Goal: Task Accomplishment & Management: Use online tool/utility

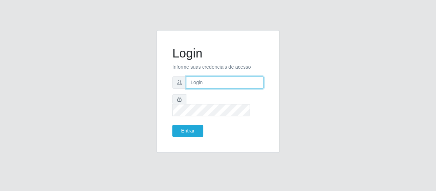
click at [219, 87] on input "text" at bounding box center [225, 83] width 78 height 12
type input "[EMAIL_ADDRESS][DOMAIN_NAME]"
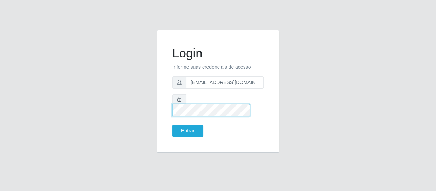
click at [172, 125] on button "Entrar" at bounding box center [187, 131] width 31 height 12
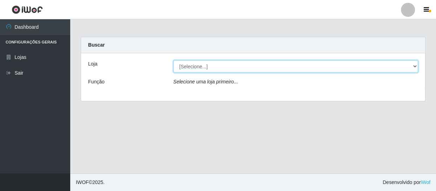
click at [412, 66] on select "[Selecione...] SuperFácil Atacado - São Gonçalo do Amarante" at bounding box center [295, 66] width 245 height 12
select select "408"
click at [173, 60] on select "[Selecione...] SuperFácil Atacado - São Gonçalo do Amarante" at bounding box center [295, 66] width 245 height 12
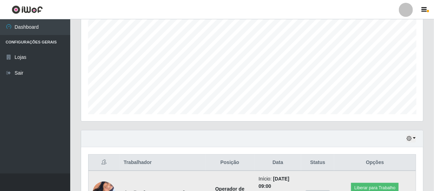
scroll to position [223, 0]
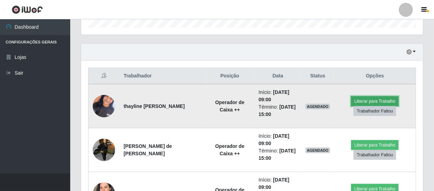
click at [381, 99] on button "Liberar para Trabalho" at bounding box center [374, 102] width 47 height 10
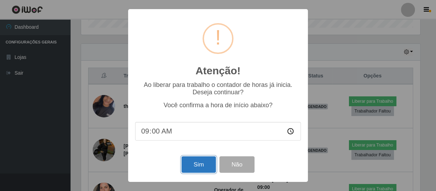
click at [200, 165] on button "Sim" at bounding box center [199, 165] width 34 height 17
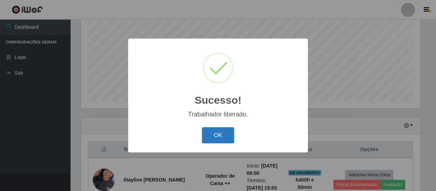
click at [221, 132] on button "OK" at bounding box center [218, 135] width 33 height 17
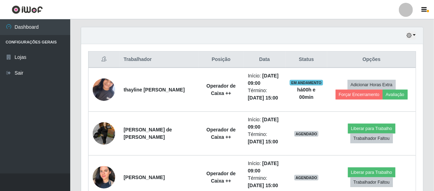
scroll to position [245, 0]
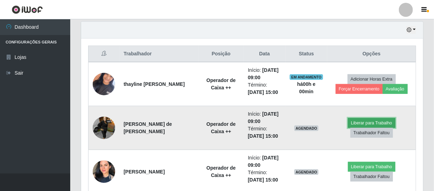
click at [372, 122] on button "Liberar para Trabalho" at bounding box center [371, 123] width 47 height 10
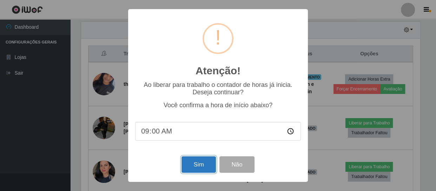
click at [185, 163] on button "Sim" at bounding box center [199, 165] width 34 height 17
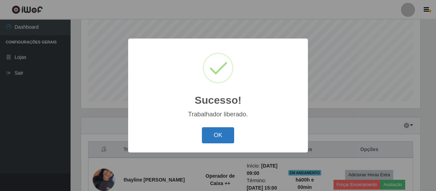
click at [211, 134] on button "OK" at bounding box center [218, 135] width 33 height 17
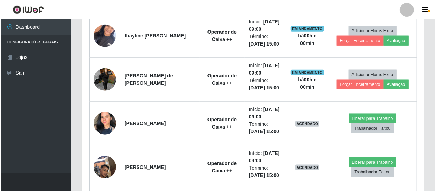
scroll to position [309, 0]
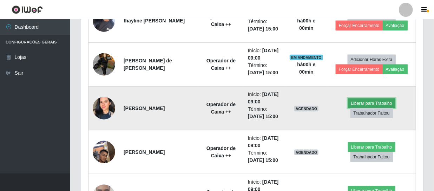
click at [367, 101] on button "Liberar para Trabalho" at bounding box center [371, 104] width 47 height 10
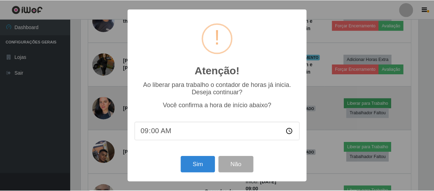
scroll to position [146, 339]
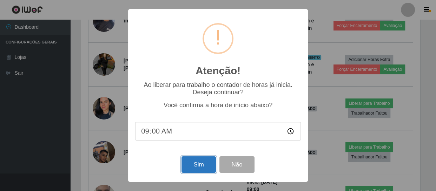
click at [202, 163] on button "Sim" at bounding box center [199, 165] width 34 height 17
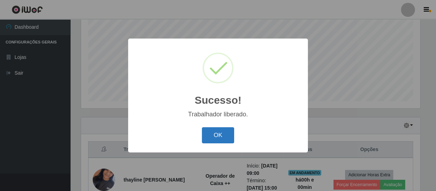
click at [217, 133] on button "OK" at bounding box center [218, 135] width 33 height 17
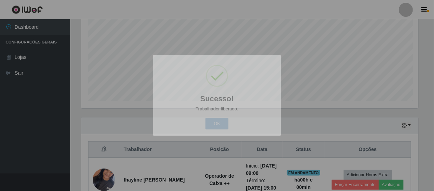
scroll to position [0, 0]
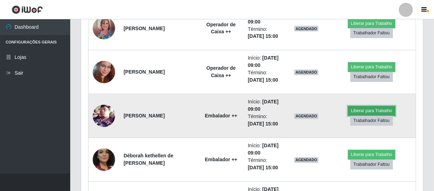
click at [359, 109] on button "Liberar para Trabalho" at bounding box center [371, 111] width 47 height 10
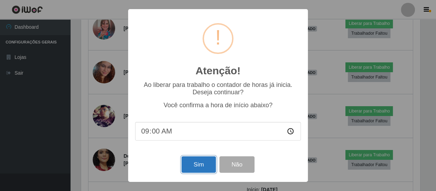
click at [203, 163] on button "Sim" at bounding box center [199, 165] width 34 height 17
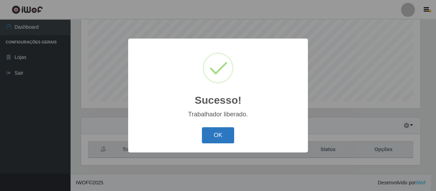
click at [221, 132] on button "OK" at bounding box center [218, 135] width 33 height 17
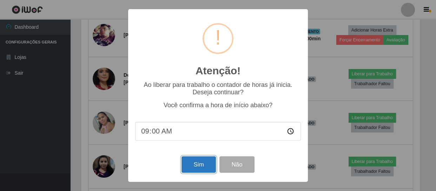
click at [196, 167] on button "Sim" at bounding box center [199, 165] width 34 height 17
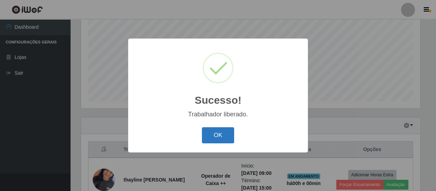
click at [215, 139] on button "OK" at bounding box center [218, 135] width 33 height 17
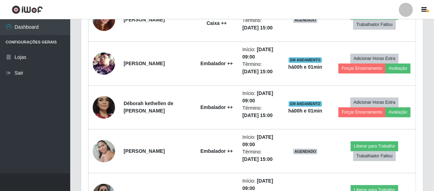
scroll to position [629, 0]
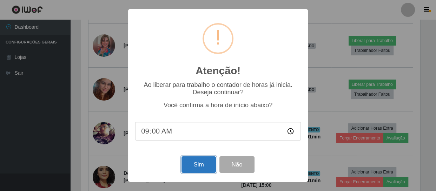
click at [197, 165] on button "Sim" at bounding box center [199, 165] width 34 height 17
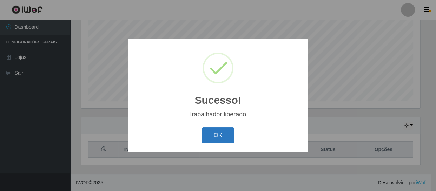
click at [217, 139] on button "OK" at bounding box center [218, 135] width 33 height 17
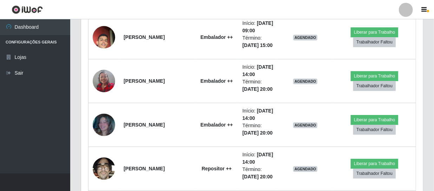
scroll to position [820, 0]
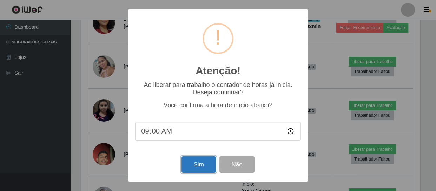
click at [192, 167] on button "Sim" at bounding box center [199, 165] width 34 height 17
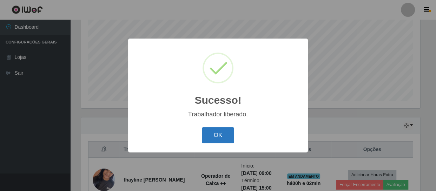
click at [215, 133] on button "OK" at bounding box center [218, 135] width 33 height 17
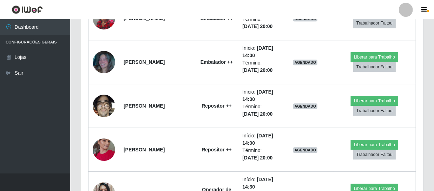
scroll to position [884, 0]
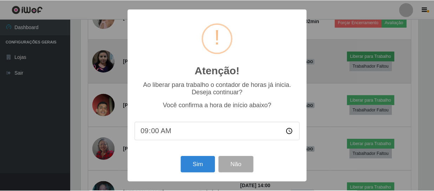
scroll to position [146, 339]
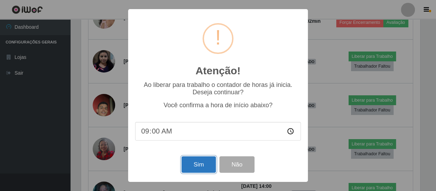
click at [200, 165] on button "Sim" at bounding box center [199, 165] width 34 height 17
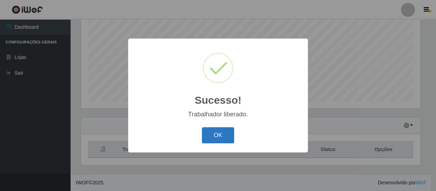
click at [223, 136] on button "OK" at bounding box center [218, 135] width 33 height 17
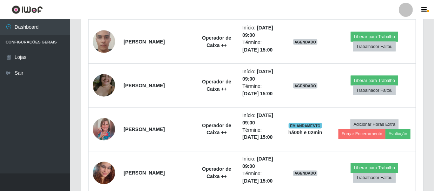
scroll to position [469, 0]
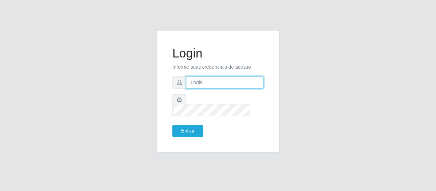
click at [221, 86] on input "text" at bounding box center [225, 83] width 78 height 12
type input "[EMAIL_ADDRESS][DOMAIN_NAME]"
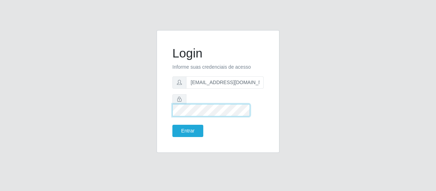
click at [172, 125] on button "Entrar" at bounding box center [187, 131] width 31 height 12
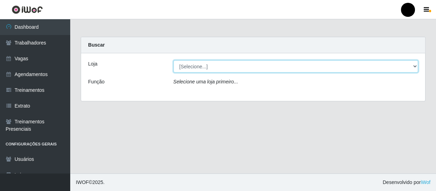
click at [415, 64] on select "[Selecione...] SuperFácil Atacado - Emaús SuperFácil Atacado - Rodoviária Super…" at bounding box center [295, 66] width 245 height 12
select select "408"
click at [173, 60] on select "[Selecione...] SuperFácil Atacado - Emaús SuperFácil Atacado - Rodoviária Super…" at bounding box center [295, 66] width 245 height 12
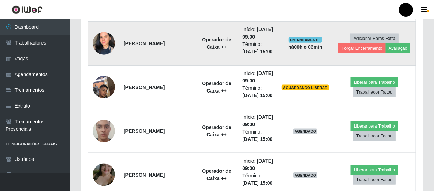
scroll to position [383, 0]
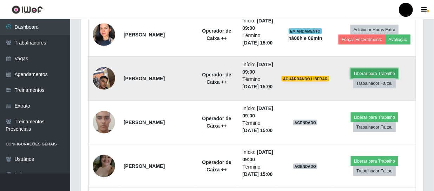
click at [366, 79] on button "Liberar para Trabalho" at bounding box center [374, 74] width 47 height 10
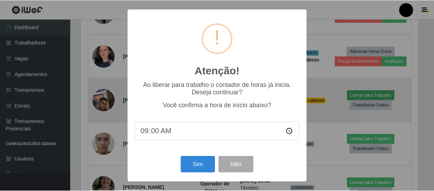
scroll to position [146, 339]
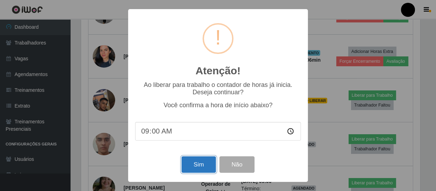
click at [189, 167] on button "Sim" at bounding box center [199, 165] width 34 height 17
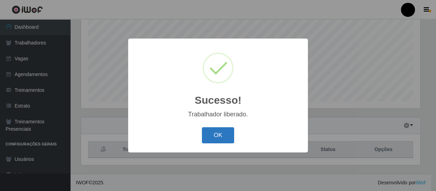
click at [225, 134] on button "OK" at bounding box center [218, 135] width 33 height 17
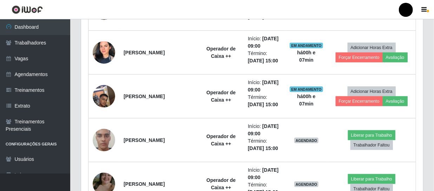
scroll to position [373, 0]
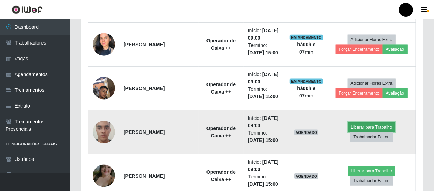
click at [356, 127] on button "Liberar para Trabalho" at bounding box center [371, 128] width 47 height 10
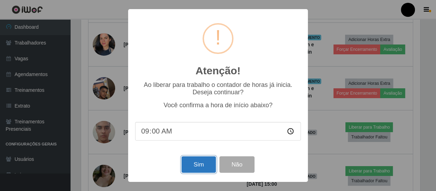
click at [203, 168] on button "Sim" at bounding box center [199, 165] width 34 height 17
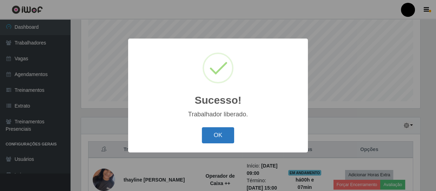
click at [214, 140] on button "OK" at bounding box center [218, 135] width 33 height 17
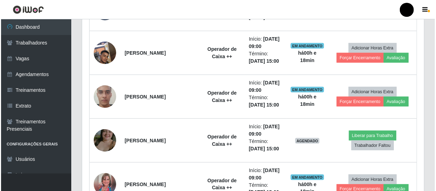
scroll to position [437, 0]
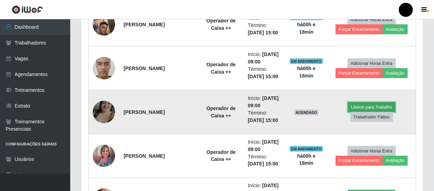
click at [356, 103] on button "Liberar para Trabalho" at bounding box center [371, 108] width 47 height 10
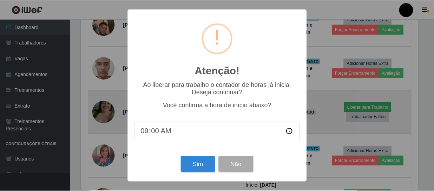
scroll to position [146, 339]
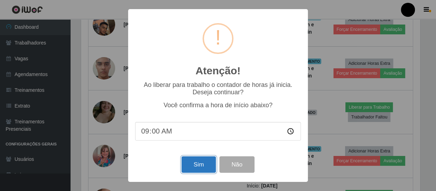
click at [195, 173] on button "Sim" at bounding box center [199, 165] width 34 height 17
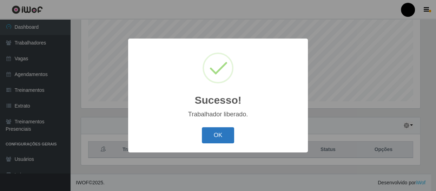
click at [218, 136] on button "OK" at bounding box center [218, 135] width 33 height 17
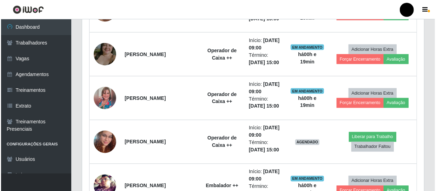
scroll to position [501, 0]
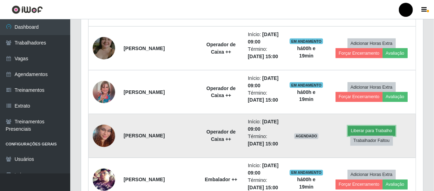
click at [374, 133] on button "Liberar para Trabalho" at bounding box center [371, 131] width 47 height 10
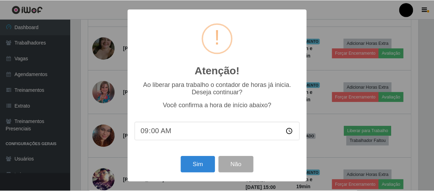
scroll to position [146, 339]
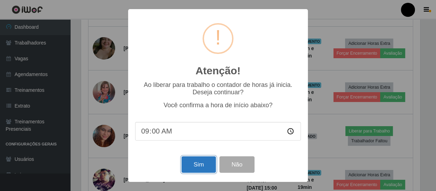
click at [197, 164] on button "Sim" at bounding box center [199, 165] width 34 height 17
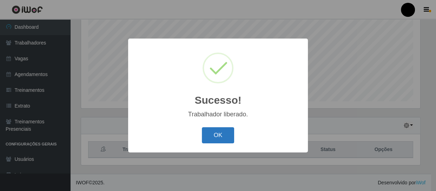
click at [211, 136] on button "OK" at bounding box center [218, 135] width 33 height 17
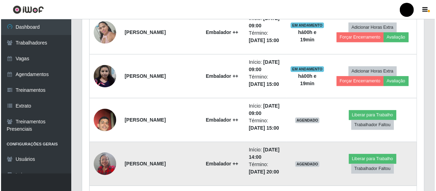
scroll to position [756, 0]
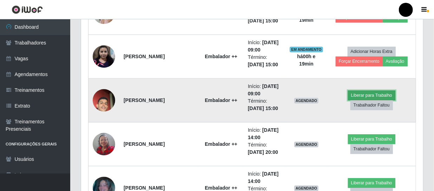
click at [391, 93] on button "Liberar para Trabalho" at bounding box center [371, 96] width 47 height 10
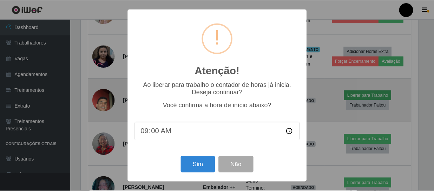
scroll to position [146, 339]
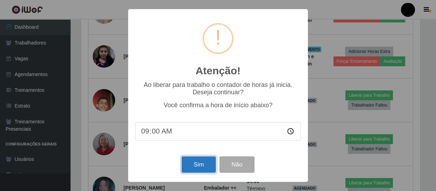
click at [205, 161] on button "Sim" at bounding box center [199, 165] width 34 height 17
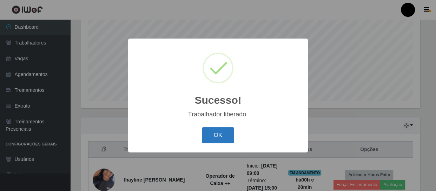
click at [221, 140] on button "OK" at bounding box center [218, 135] width 33 height 17
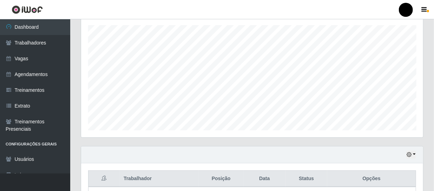
scroll to position [54, 0]
